Goal: Connect with others: Connect with others

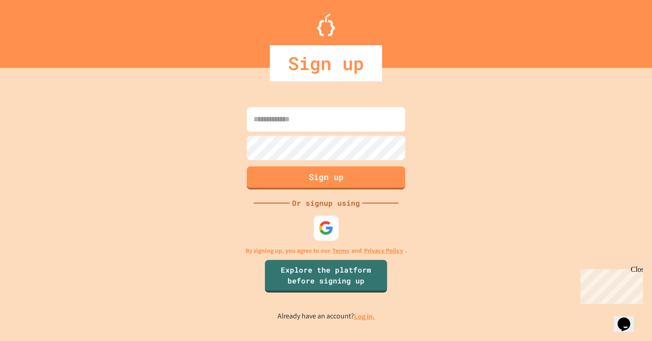
click at [321, 232] on img at bounding box center [326, 228] width 15 height 15
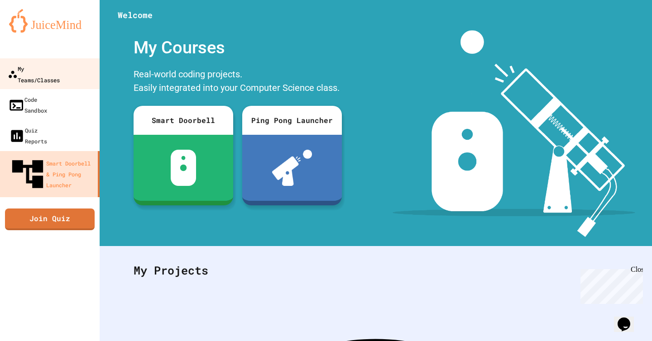
click at [47, 72] on div "My Teams/Classes" at bounding box center [34, 74] width 52 height 22
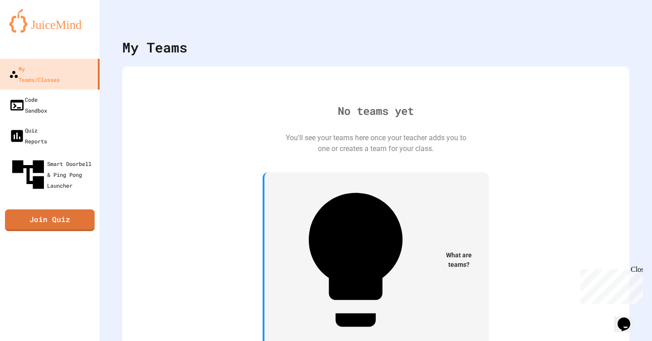
click at [638, 272] on div "Close" at bounding box center [636, 271] width 11 height 11
drag, startPoint x: 158, startPoint y: 69, endPoint x: 162, endPoint y: 73, distance: 5.8
click at [158, 68] on div "No teams yet You'll see your teams here once your teacher adds you to one or cr…" at bounding box center [375, 229] width 507 height 325
click at [413, 338] on div "My Teams No teams yet You'll see your teams here once your teacher adds you to …" at bounding box center [376, 170] width 552 height 341
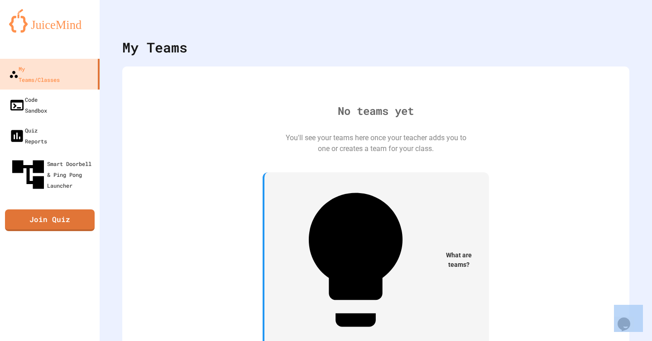
drag, startPoint x: 413, startPoint y: 338, endPoint x: 422, endPoint y: 334, distance: 9.5
click at [413, 336] on div "My Teams No teams yet You'll see your teams here once your teacher adds you to …" at bounding box center [376, 170] width 552 height 341
click at [422, 334] on div "My Teams No teams yet You'll see your teams here once your teacher adds you to …" at bounding box center [376, 170] width 552 height 341
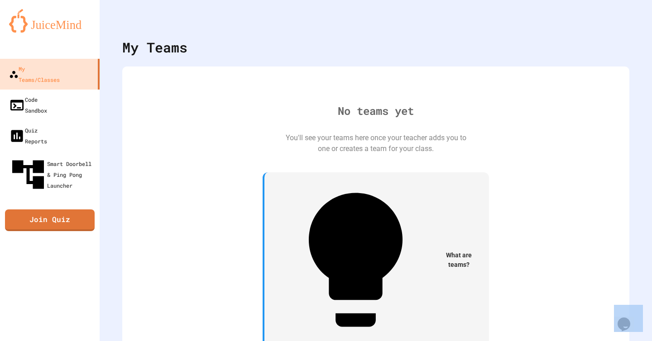
click at [422, 334] on div "My Teams No teams yet You'll see your teams here once your teacher adds you to …" at bounding box center [376, 170] width 552 height 341
click at [420, 334] on div "My Teams No teams yet You'll see your teams here once your teacher adds you to …" at bounding box center [376, 170] width 552 height 341
click at [382, 131] on div "No teams yet You'll see your teams here once your teacher adds you to one or cr…" at bounding box center [375, 229] width 489 height 307
click at [383, 131] on div "No teams yet You'll see your teams here once your teacher adds you to one or cr…" at bounding box center [375, 229] width 489 height 307
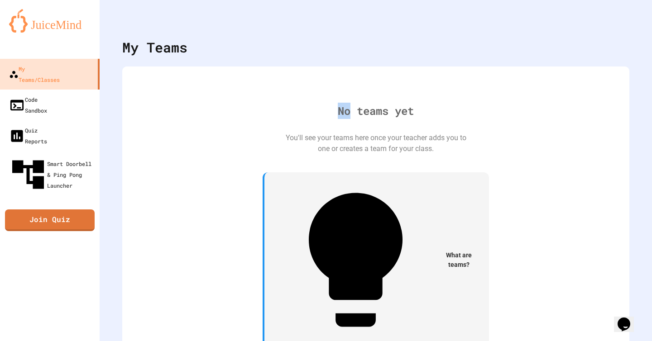
click at [383, 131] on div "No teams yet You'll see your teams here once your teacher adds you to one or cr…" at bounding box center [375, 229] width 489 height 307
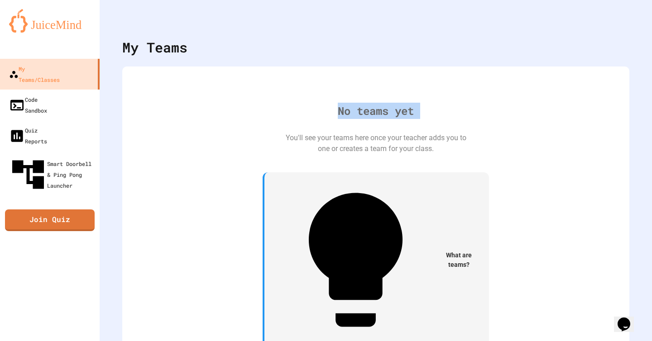
click at [383, 131] on div "No teams yet You'll see your teams here once your teacher adds you to one or cr…" at bounding box center [375, 229] width 489 height 307
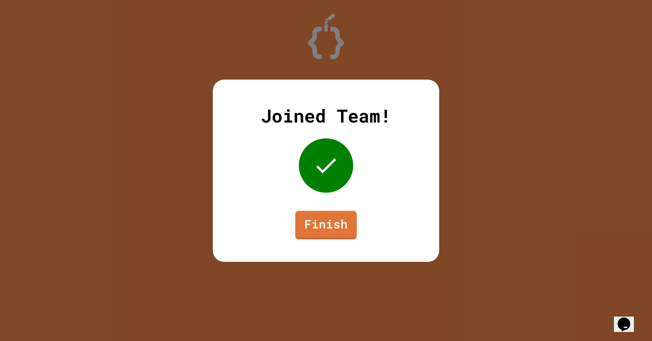
click at [326, 239] on div "Joined Team! Finish" at bounding box center [326, 171] width 226 height 182
click at [327, 237] on link "Finish" at bounding box center [326, 224] width 57 height 30
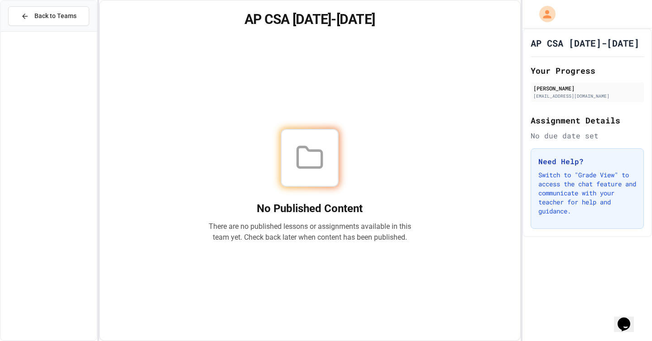
click at [353, 147] on div at bounding box center [309, 158] width 203 height 58
click at [518, 284] on div "Back to Teams AP CSA 2025-2026 No Published Content There are no published less…" at bounding box center [326, 170] width 652 height 341
